Goal: Task Accomplishment & Management: Use online tool/utility

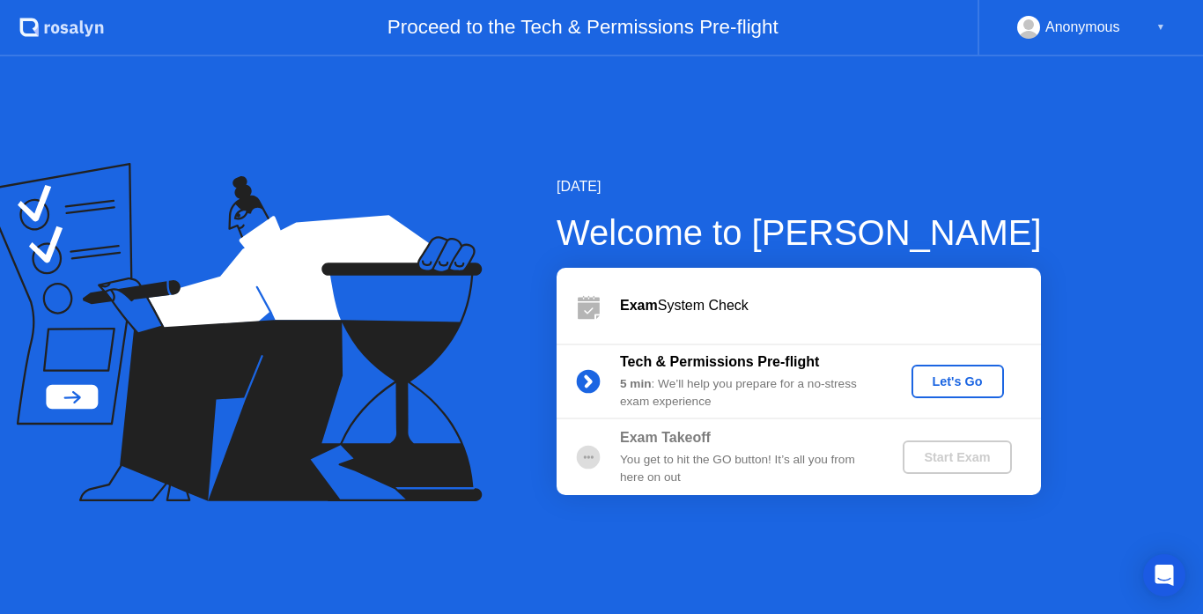
click at [956, 380] on div "Let's Go" at bounding box center [957, 381] width 78 height 14
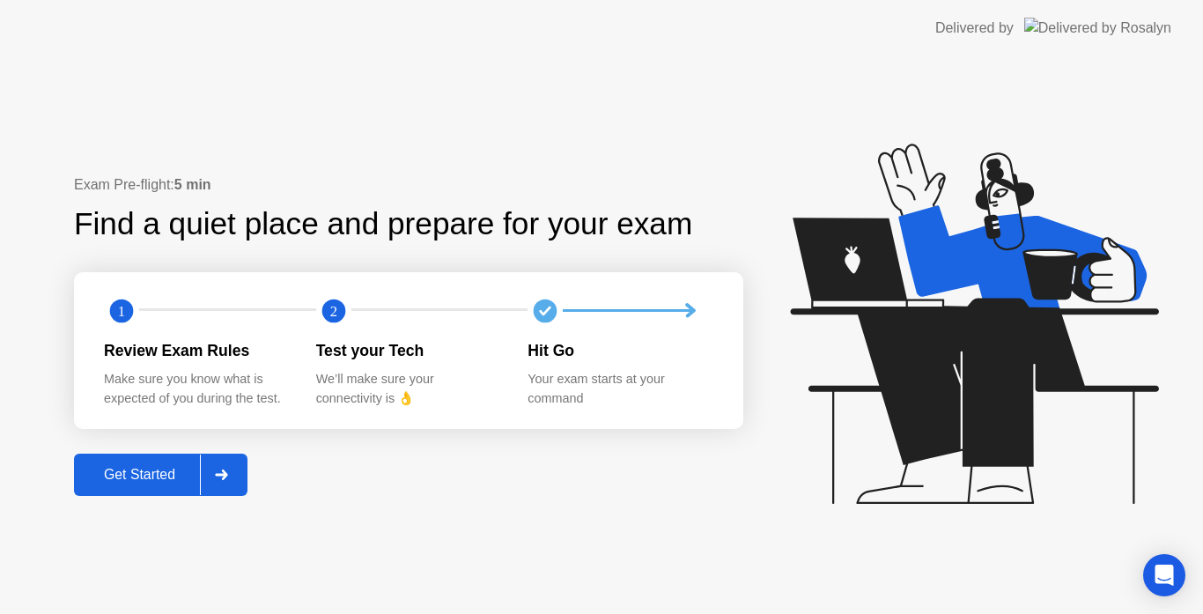
click at [152, 477] on div "Get Started" at bounding box center [139, 475] width 121 height 16
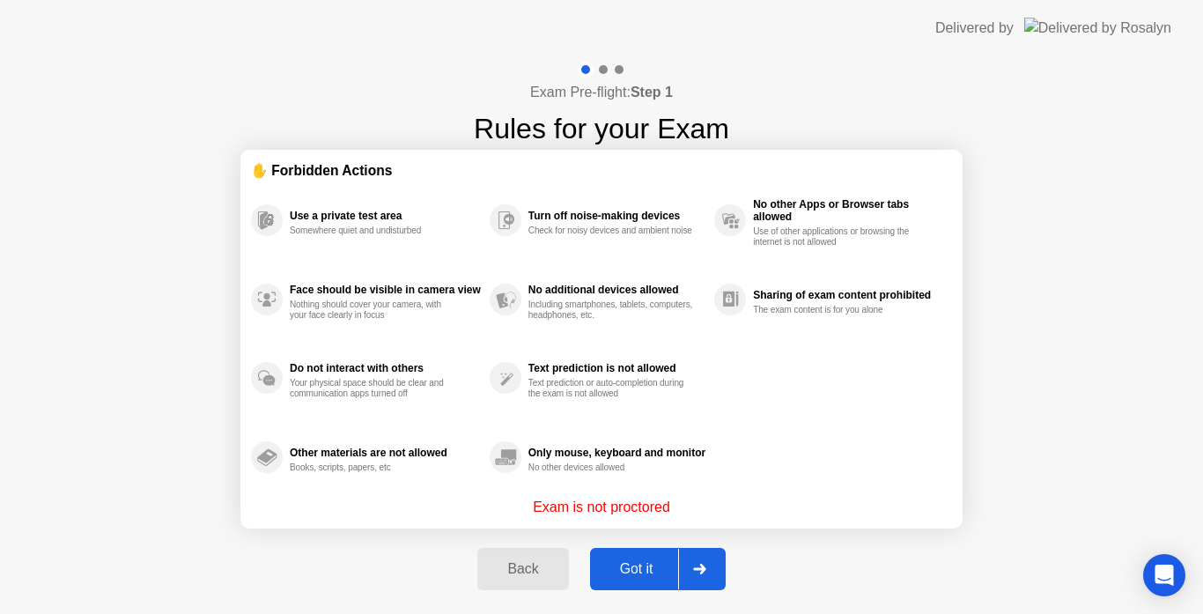
click at [643, 570] on div "Got it" at bounding box center [636, 569] width 83 height 16
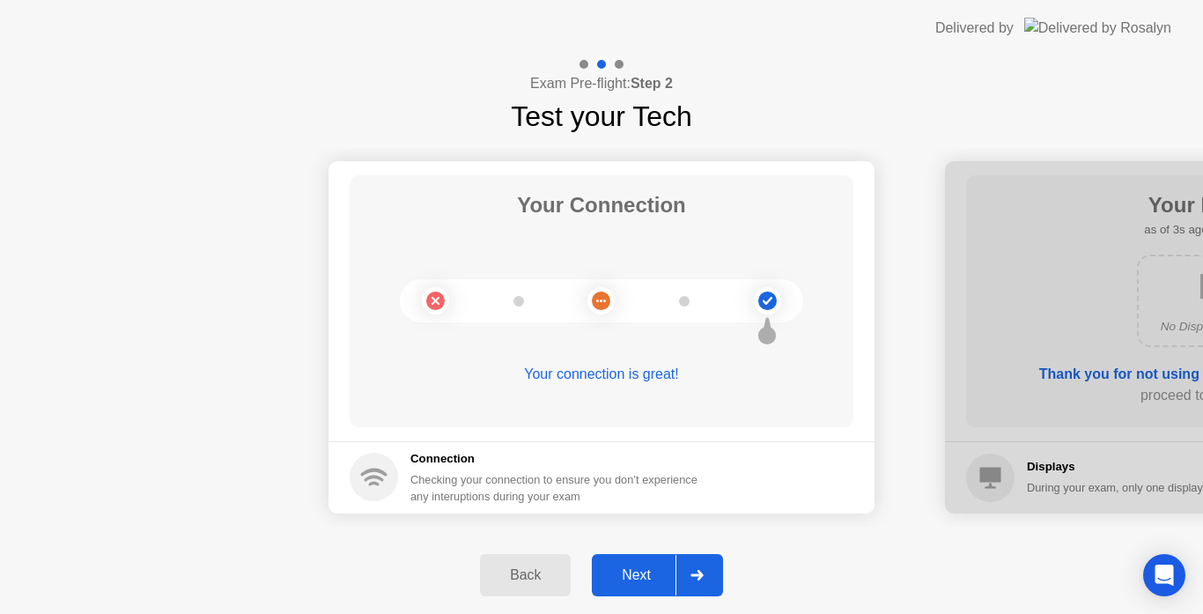
click at [638, 571] on div "Next" at bounding box center [636, 575] width 78 height 16
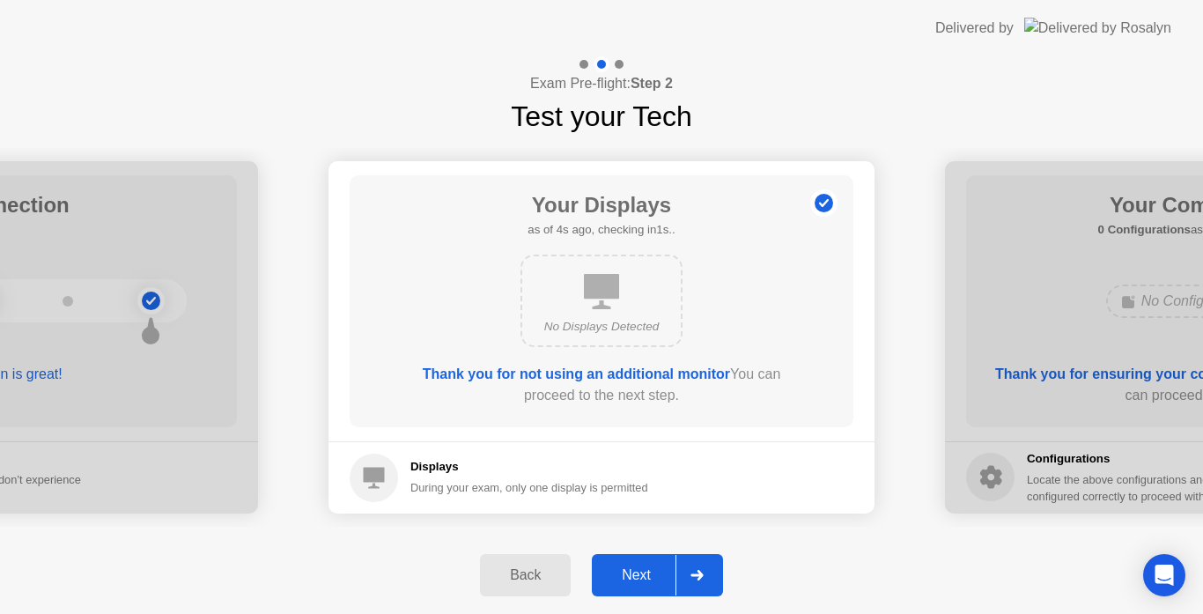
click at [631, 555] on button "Next" at bounding box center [657, 575] width 131 height 42
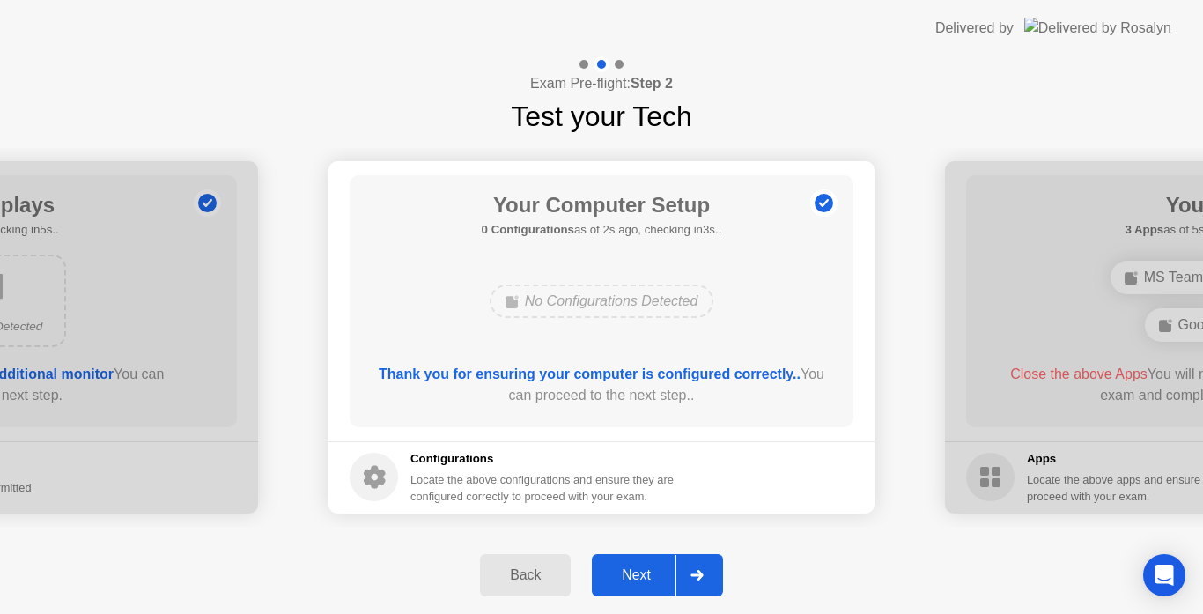
click at [636, 571] on div "Next" at bounding box center [636, 575] width 78 height 16
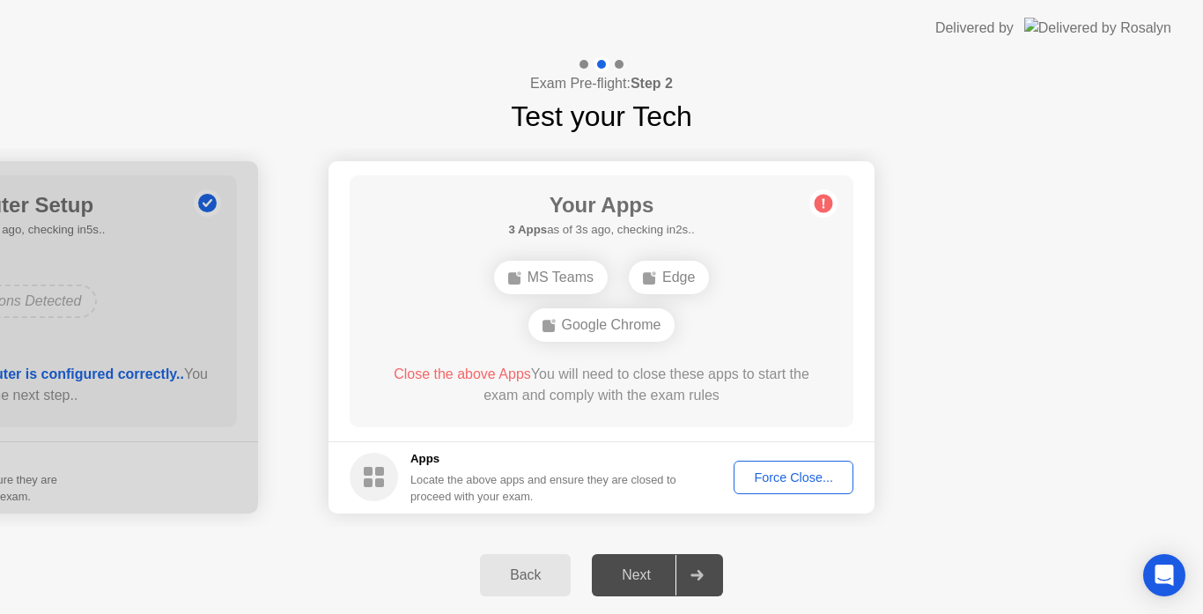
click at [800, 488] on button "Force Close..." at bounding box center [793, 477] width 120 height 33
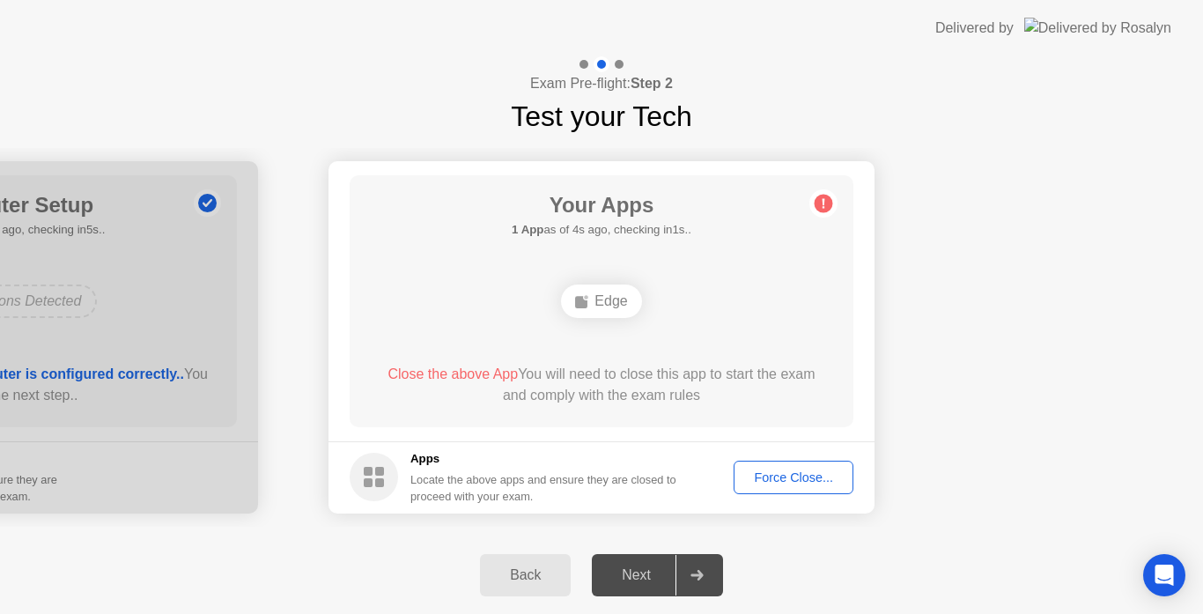
click at [756, 354] on div "Your Apps 1 App as of 4s ago, checking in1s.. Edge Close the above App You will…" at bounding box center [602, 301] width 504 height 252
click at [699, 326] on div "Your Apps Searching for disallowed apps... Edge Close the above App You will ne…" at bounding box center [602, 301] width 504 height 252
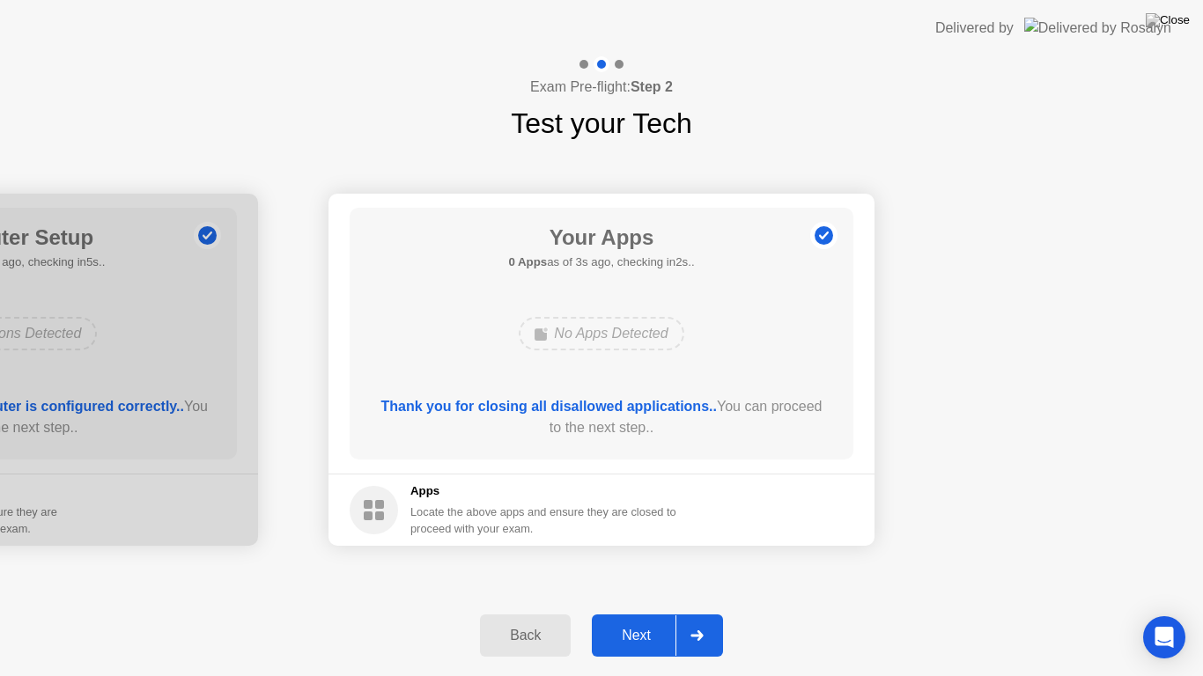
click at [644, 613] on div "Next" at bounding box center [636, 636] width 78 height 16
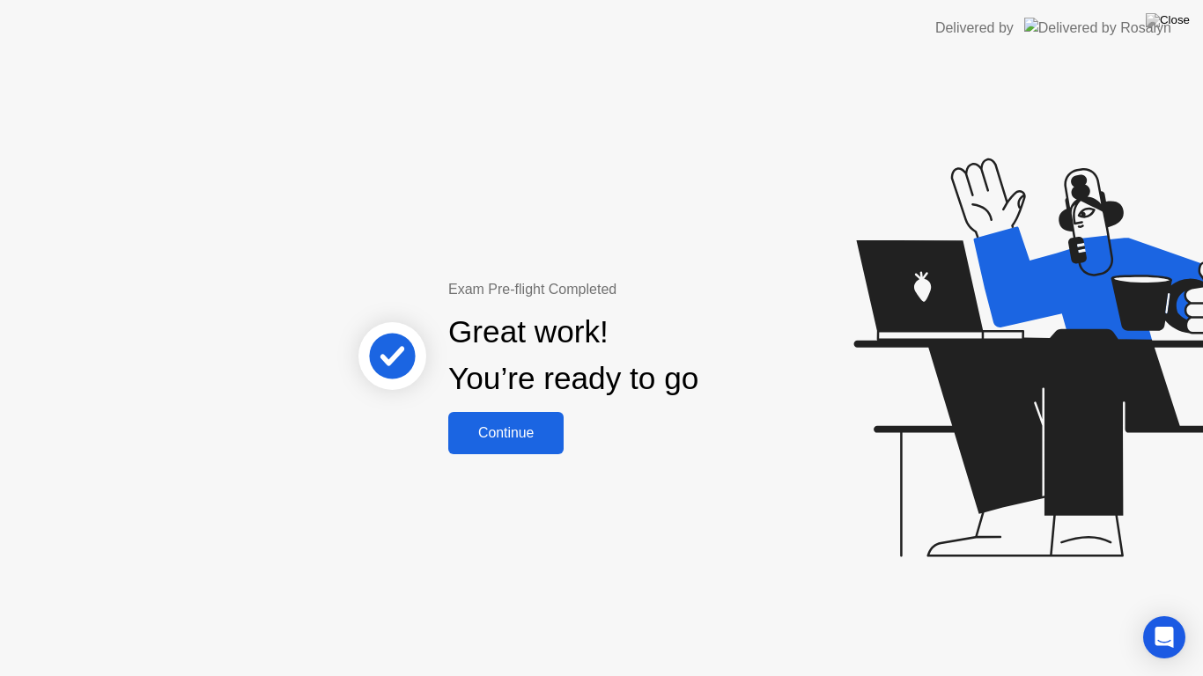
click at [539, 446] on button "Continue" at bounding box center [505, 433] width 115 height 42
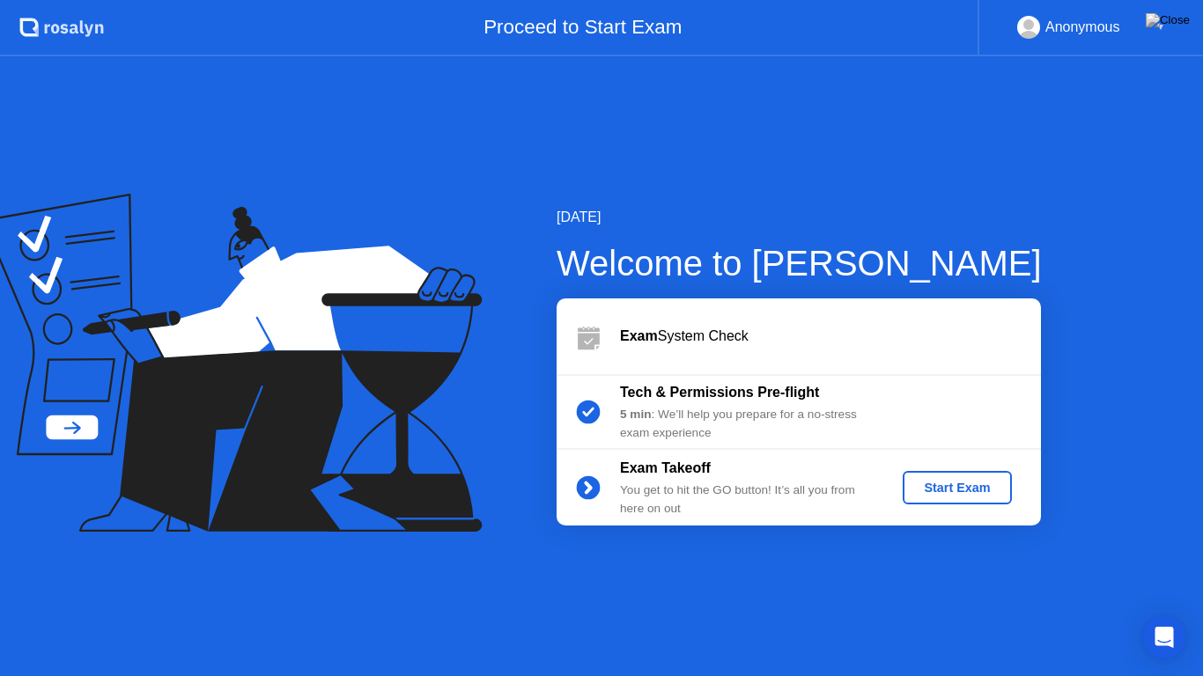
click at [990, 487] on div "Start Exam" at bounding box center [957, 488] width 94 height 14
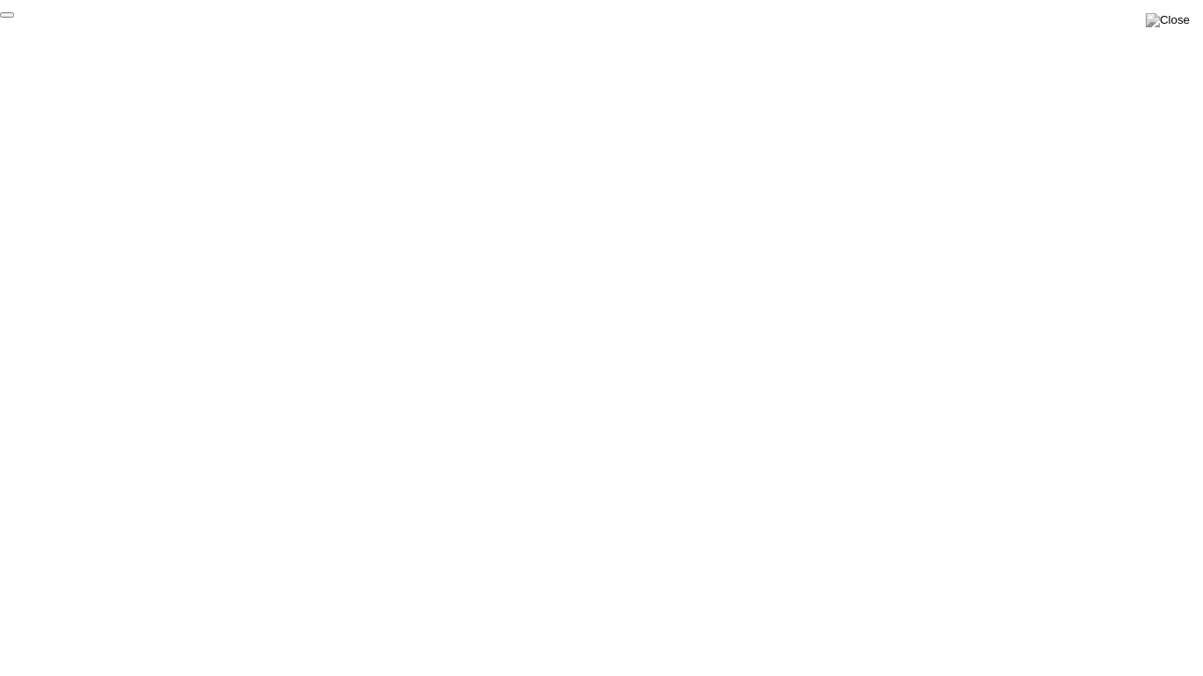
click div "End Proctoring Session"
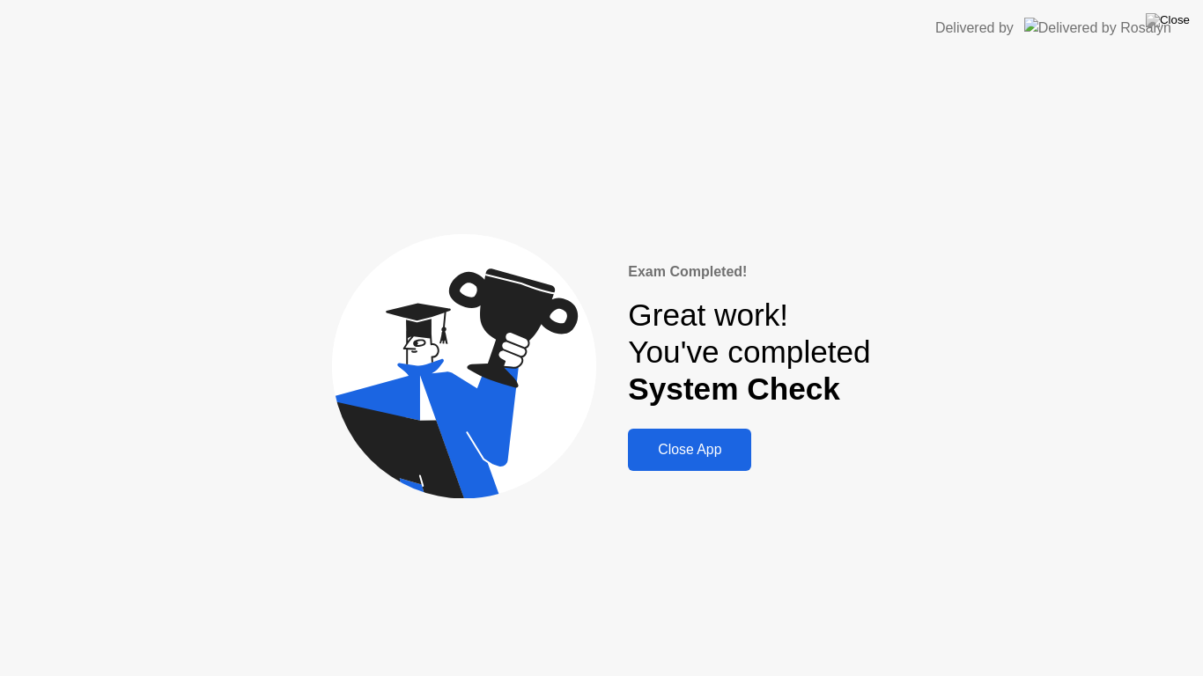
click at [706, 456] on div "Close App" at bounding box center [689, 450] width 113 height 16
